Goal: Task Accomplishment & Management: Use online tool/utility

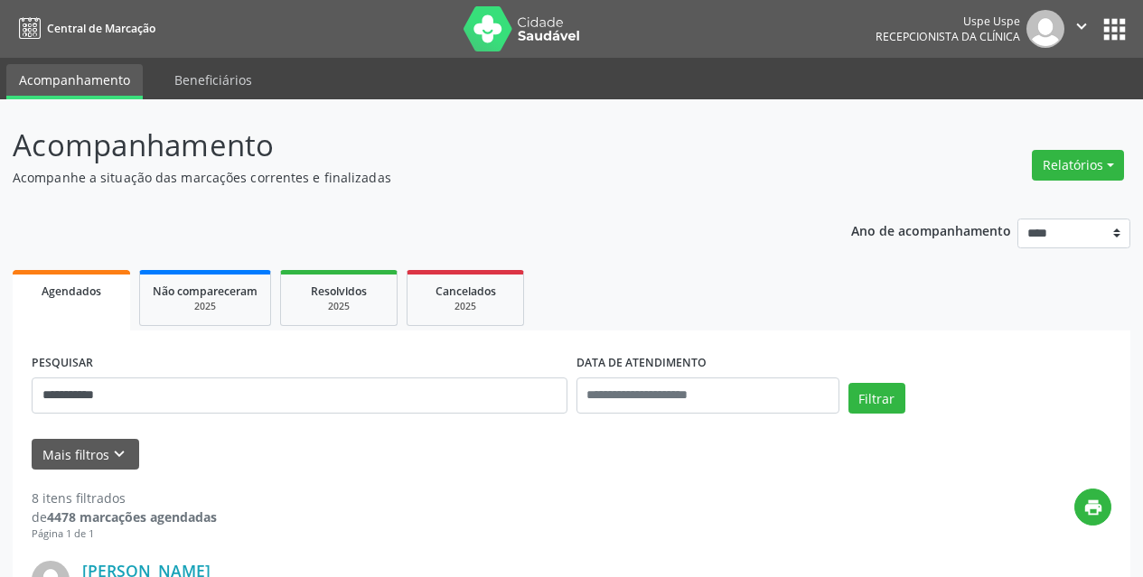
scroll to position [1841, 0]
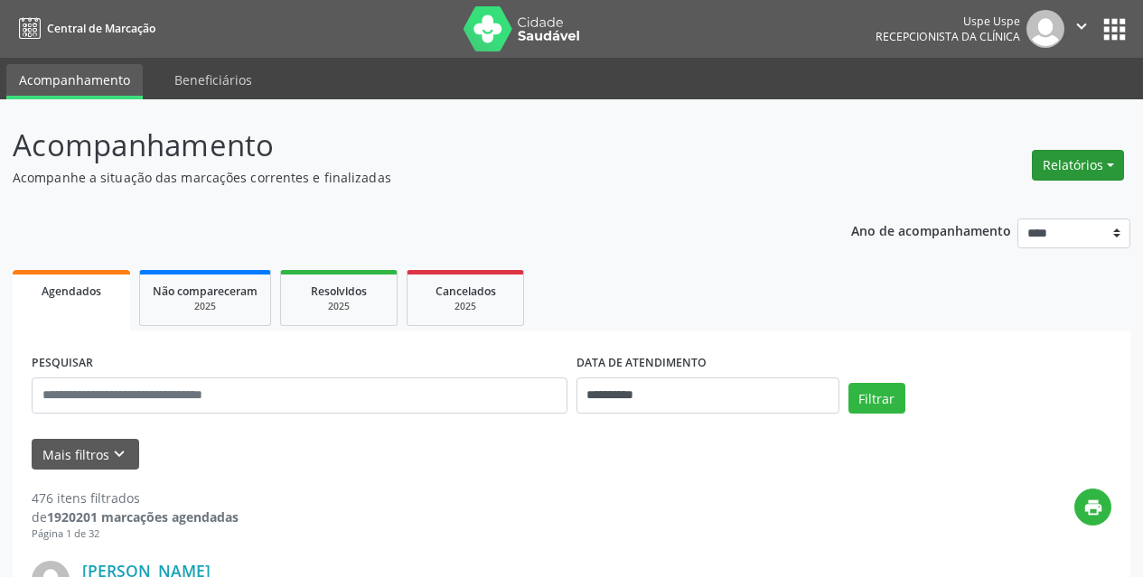
click at [1079, 168] on button "Relatórios" at bounding box center [1078, 165] width 92 height 31
click at [1035, 196] on link "Agendamentos" at bounding box center [1028, 204] width 194 height 25
select select "*"
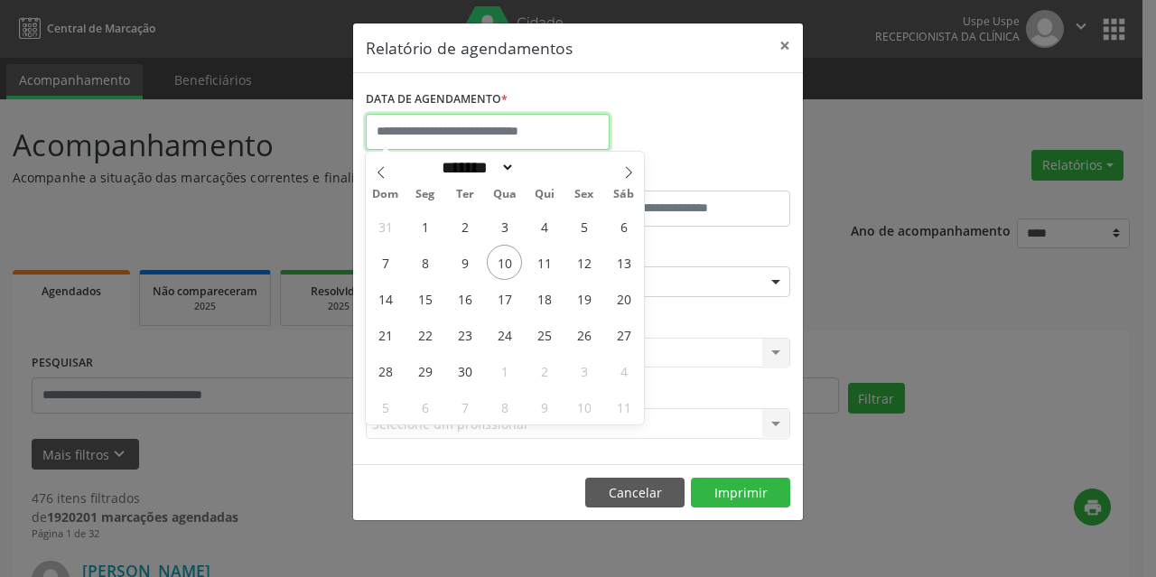
click at [454, 123] on input "text" at bounding box center [488, 132] width 244 height 36
click at [540, 265] on span "11" at bounding box center [544, 262] width 35 height 35
type input "**********"
click at [540, 265] on span "11" at bounding box center [544, 262] width 35 height 35
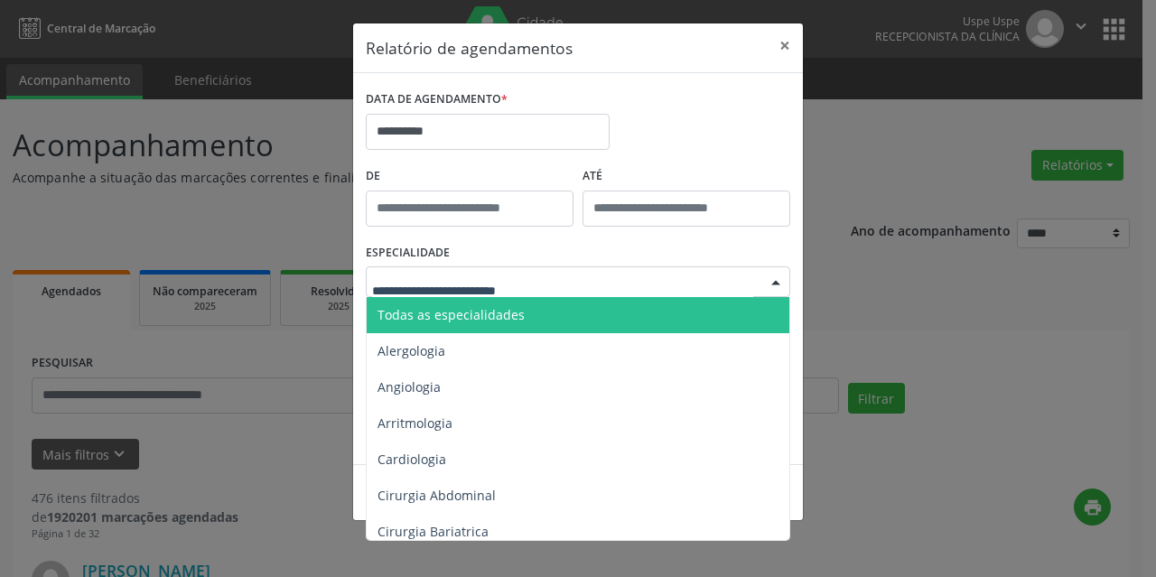
click at [519, 271] on div at bounding box center [578, 282] width 425 height 31
click at [509, 308] on span "Todas as especialidades" at bounding box center [451, 314] width 147 height 17
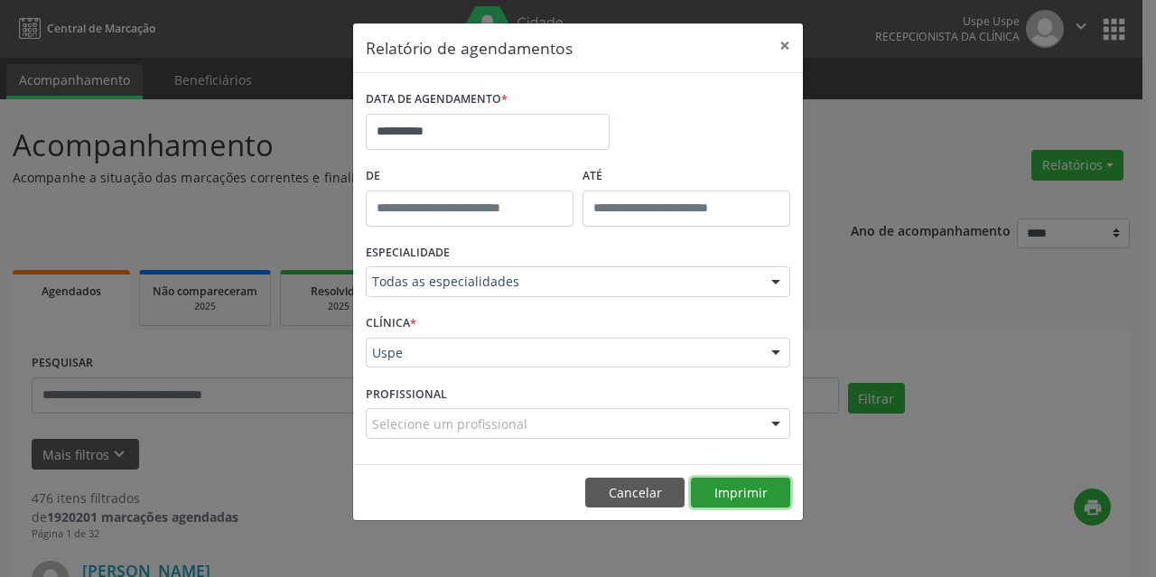
click at [727, 492] on button "Imprimir" at bounding box center [740, 493] width 99 height 31
